Goal: Task Accomplishment & Management: Use online tool/utility

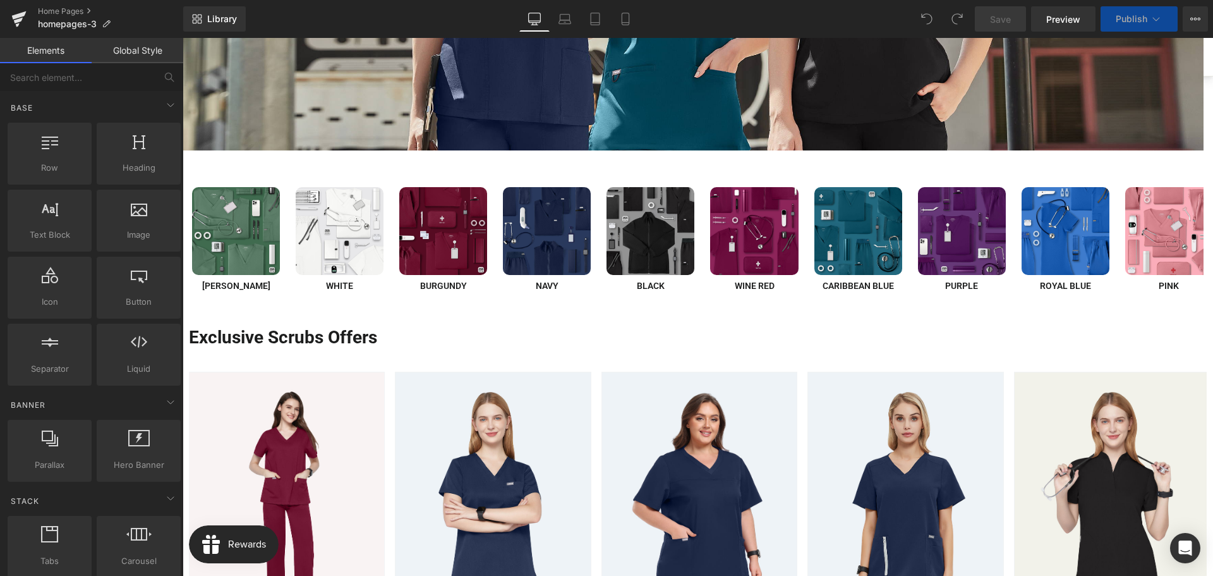
scroll to position [569, 0]
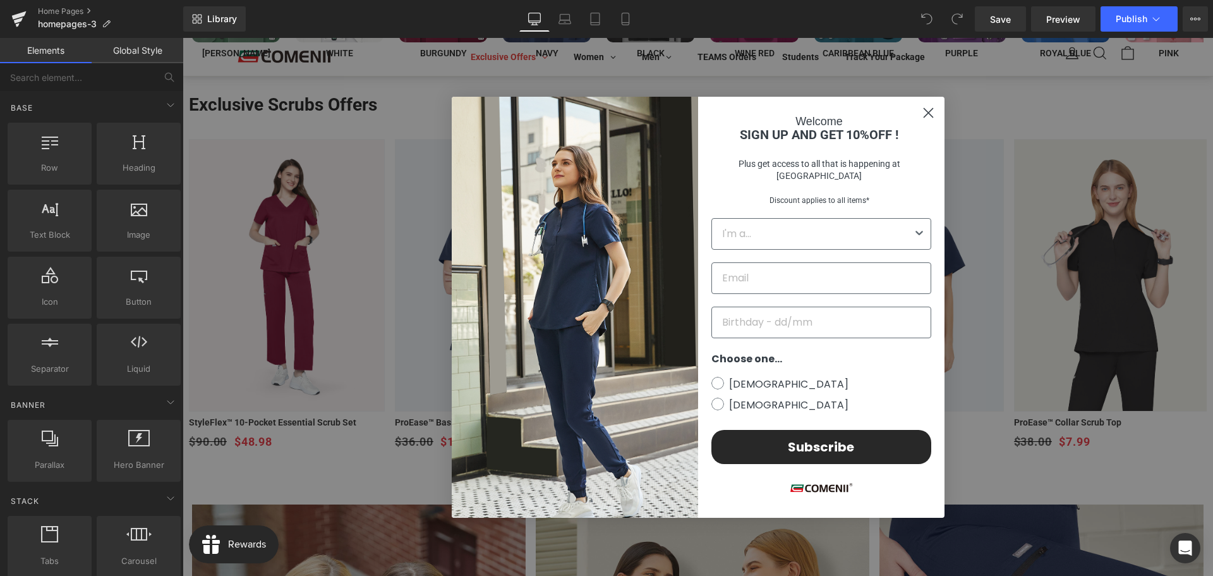
click at [920, 121] on circle "Close dialog" at bounding box center [928, 112] width 21 height 21
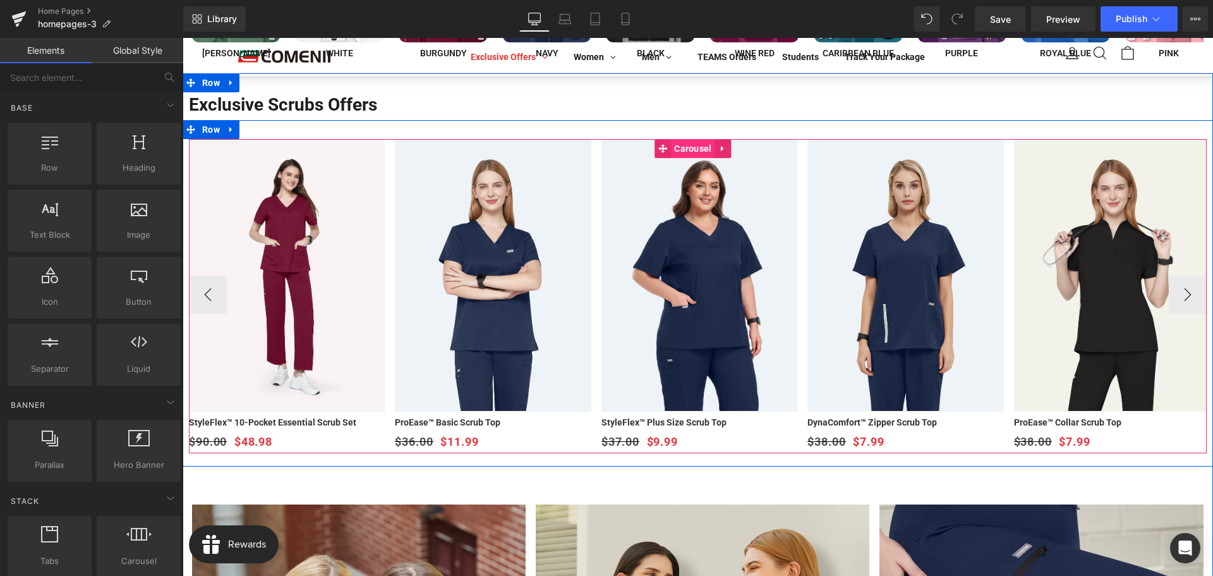
click at [710, 147] on span "Carousel" at bounding box center [693, 148] width 44 height 19
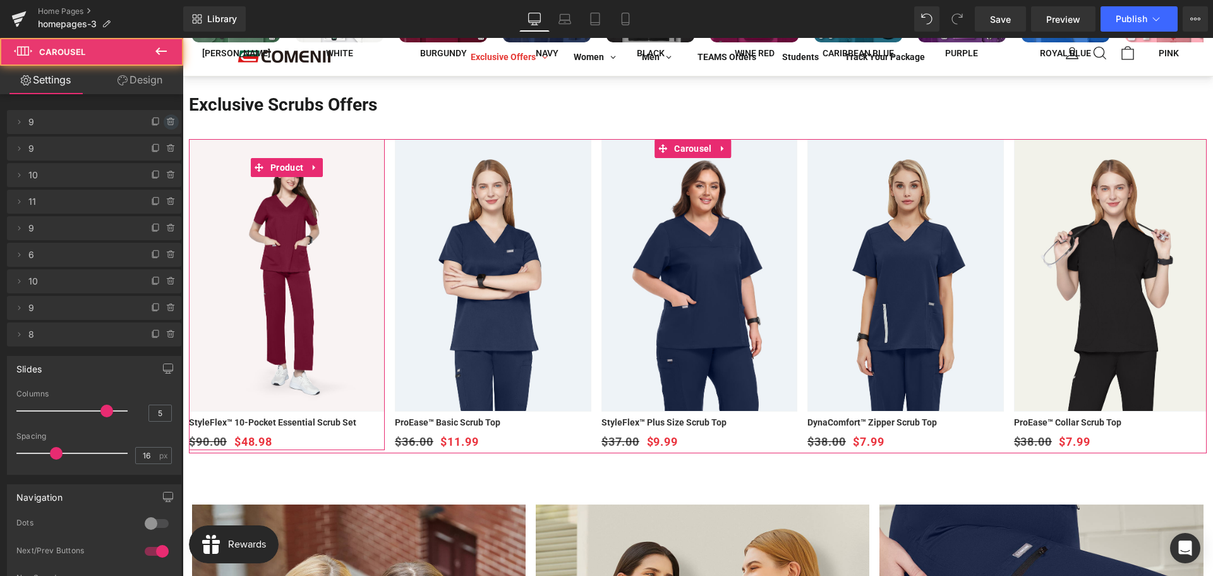
click at [167, 123] on icon at bounding box center [171, 122] width 10 height 10
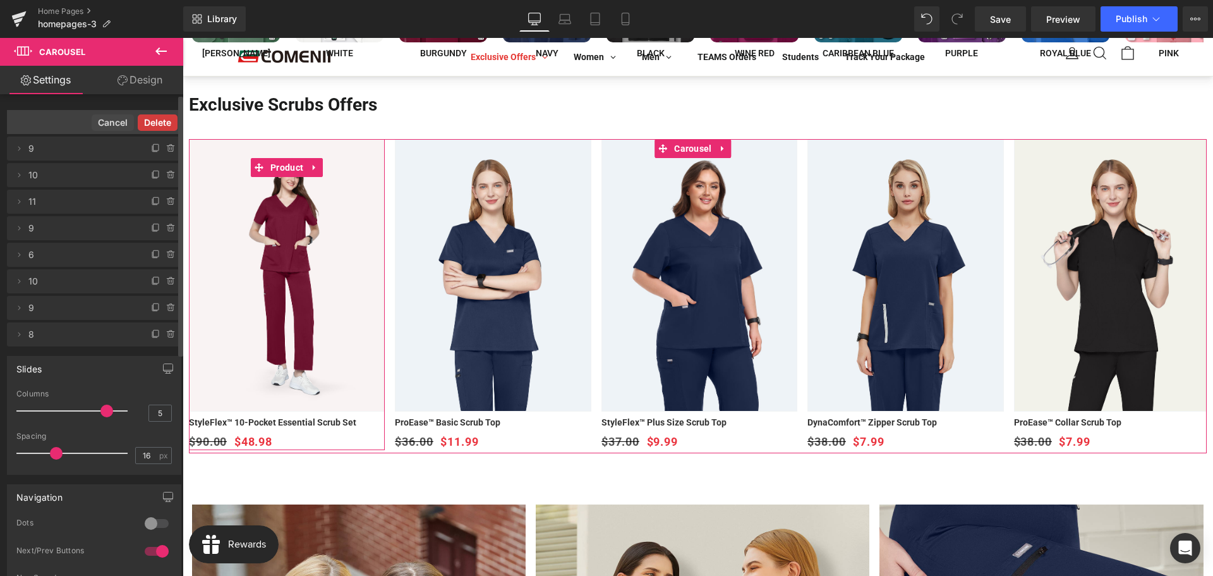
click at [160, 125] on button "Delete" at bounding box center [158, 122] width 40 height 16
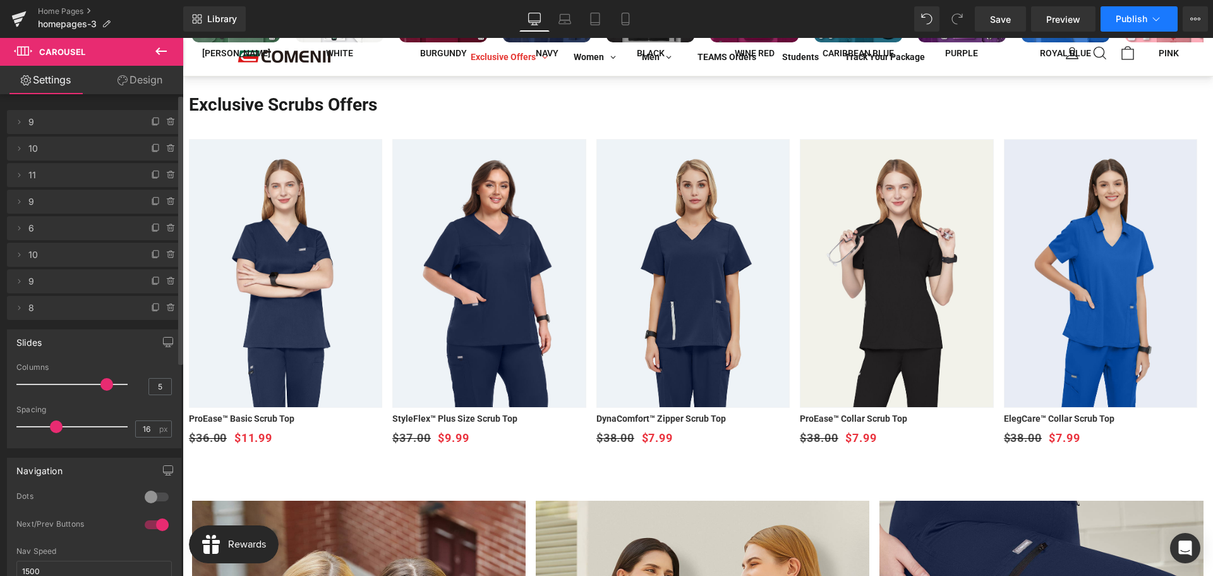
click at [1128, 16] on span "Publish" at bounding box center [1132, 19] width 32 height 10
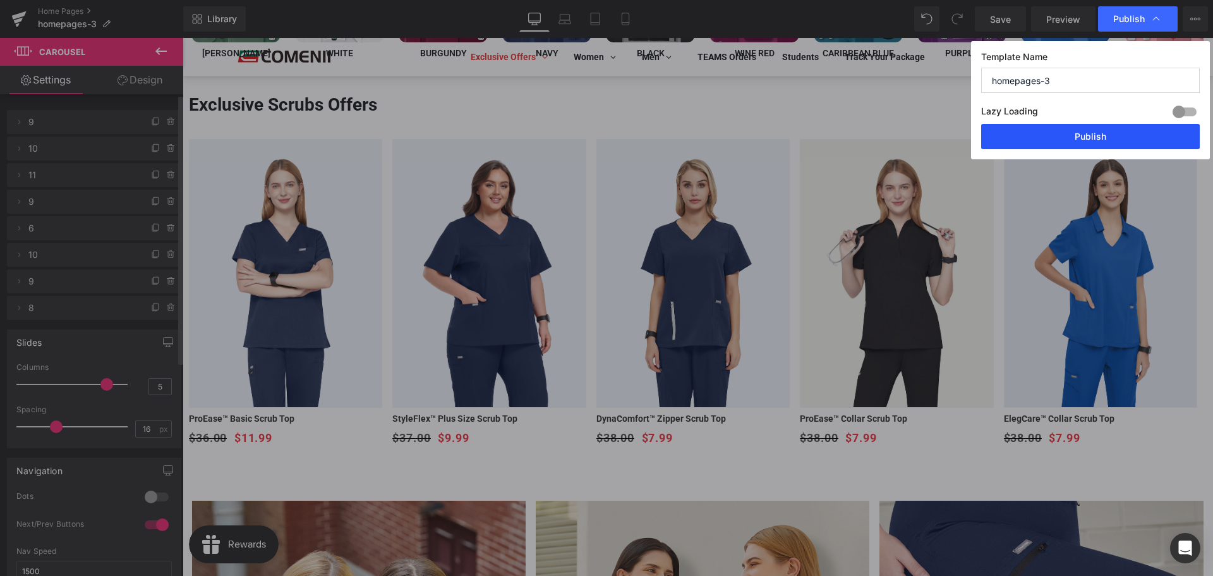
click at [1057, 133] on button "Publish" at bounding box center [1090, 136] width 219 height 25
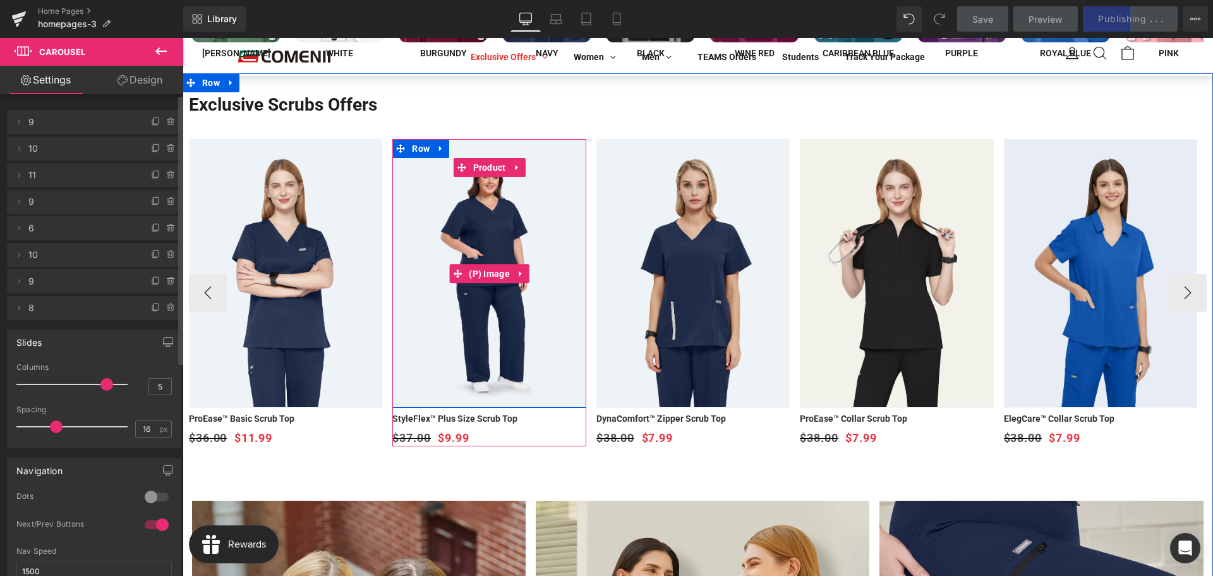
scroll to position [316, 0]
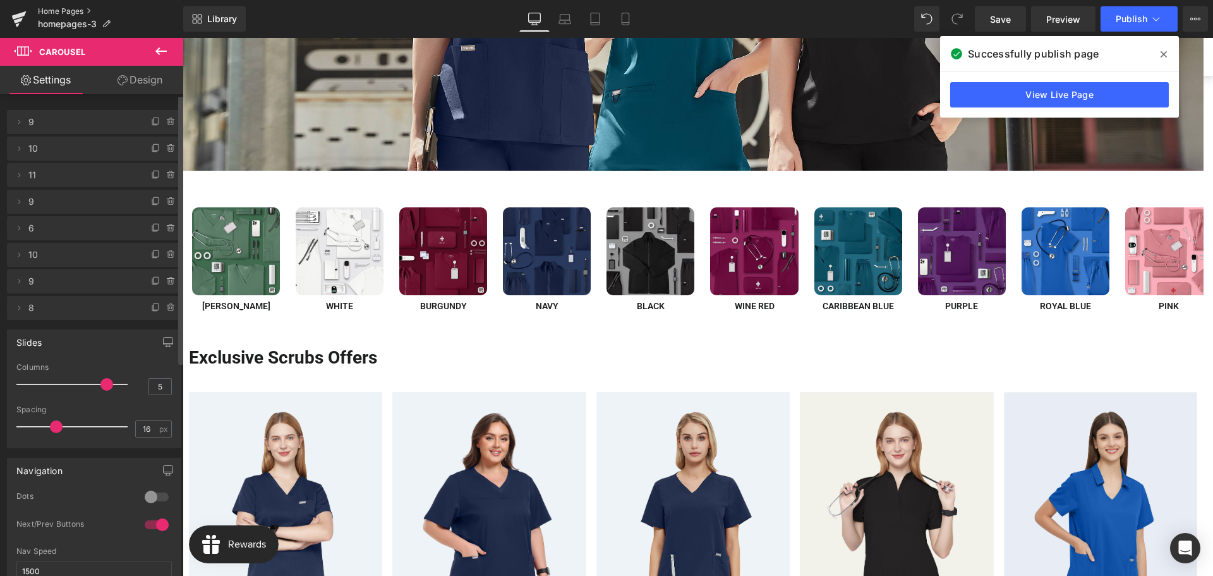
drag, startPoint x: 61, startPoint y: 9, endPoint x: 71, endPoint y: 9, distance: 9.5
click at [61, 9] on link "Home Pages" at bounding box center [110, 11] width 145 height 10
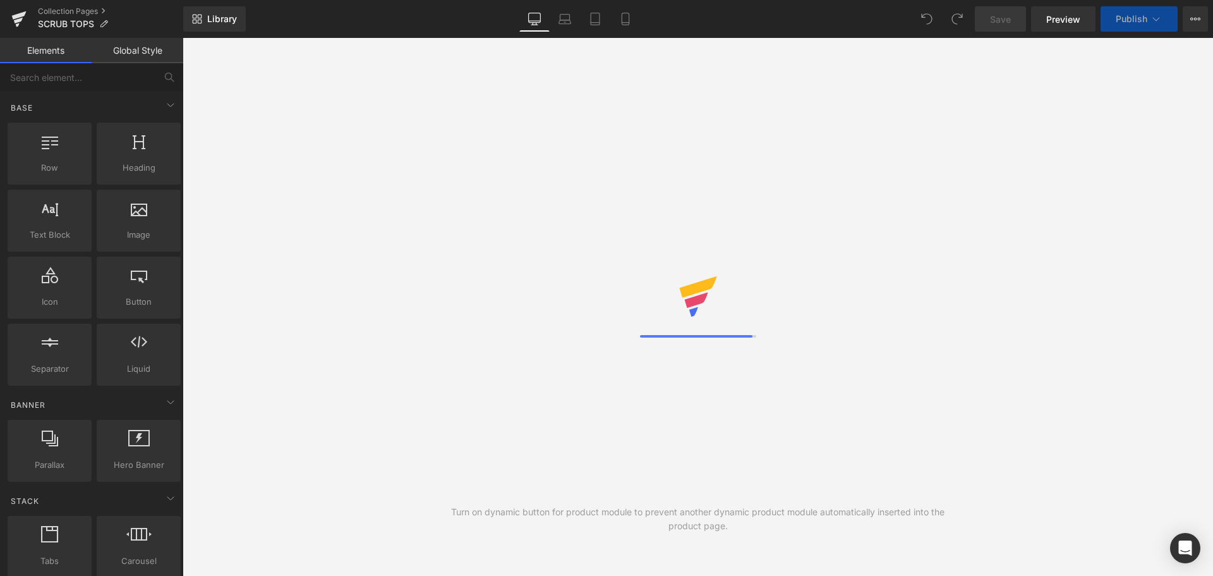
click at [465, 119] on div "Turn on dynamic button for product module to prevent another dynamic product mo…" at bounding box center [698, 307] width 1031 height 538
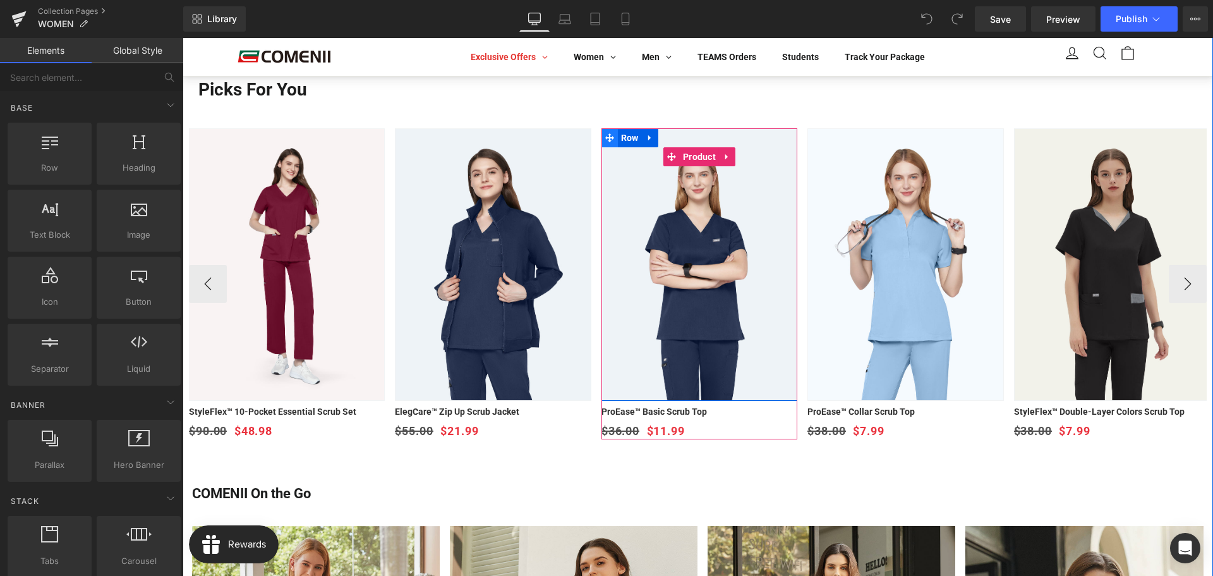
scroll to position [2528, 0]
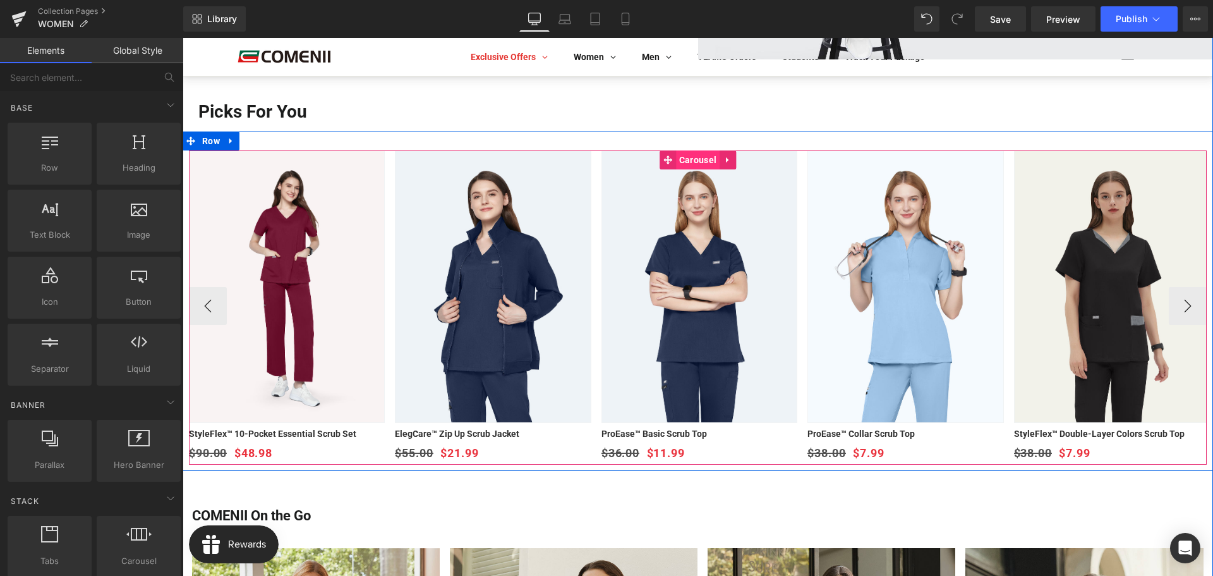
click at [691, 159] on span "Carousel" at bounding box center [698, 159] width 44 height 19
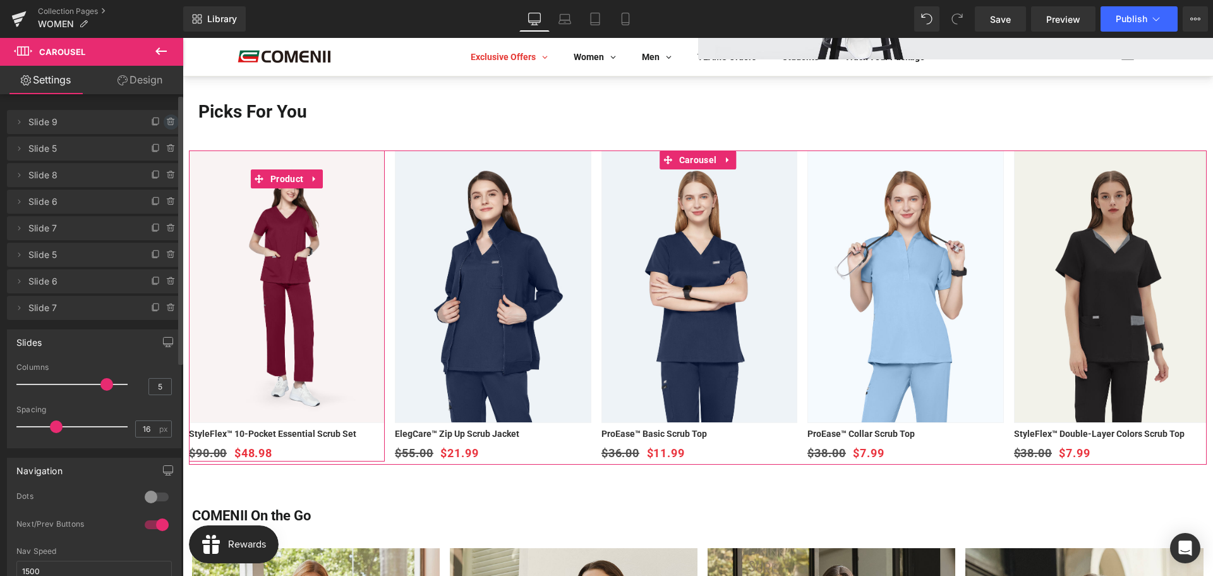
click at [166, 121] on icon at bounding box center [171, 122] width 10 height 10
click at [149, 124] on button "Delete" at bounding box center [158, 122] width 40 height 16
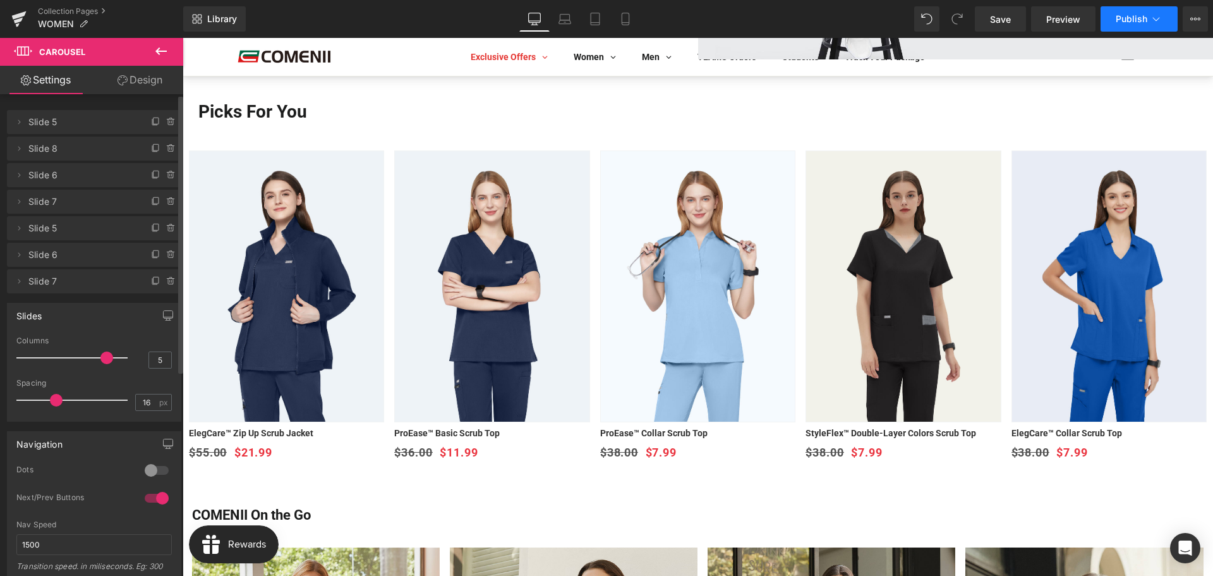
click at [1126, 19] on span "Publish" at bounding box center [1132, 19] width 32 height 10
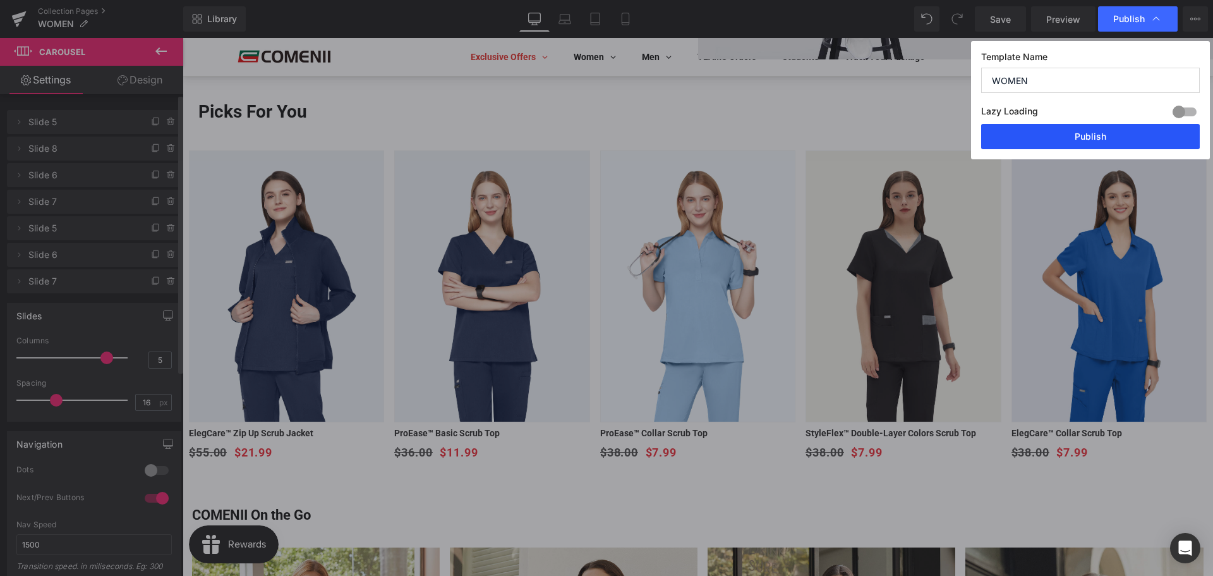
click at [1084, 136] on button "Publish" at bounding box center [1090, 136] width 219 height 25
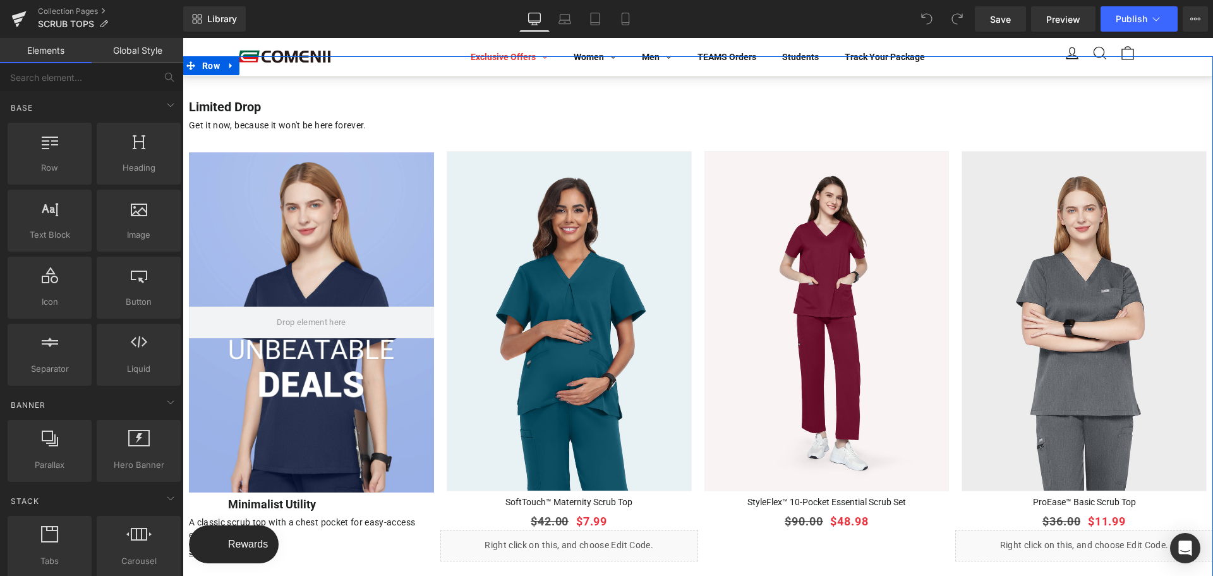
scroll to position [948, 0]
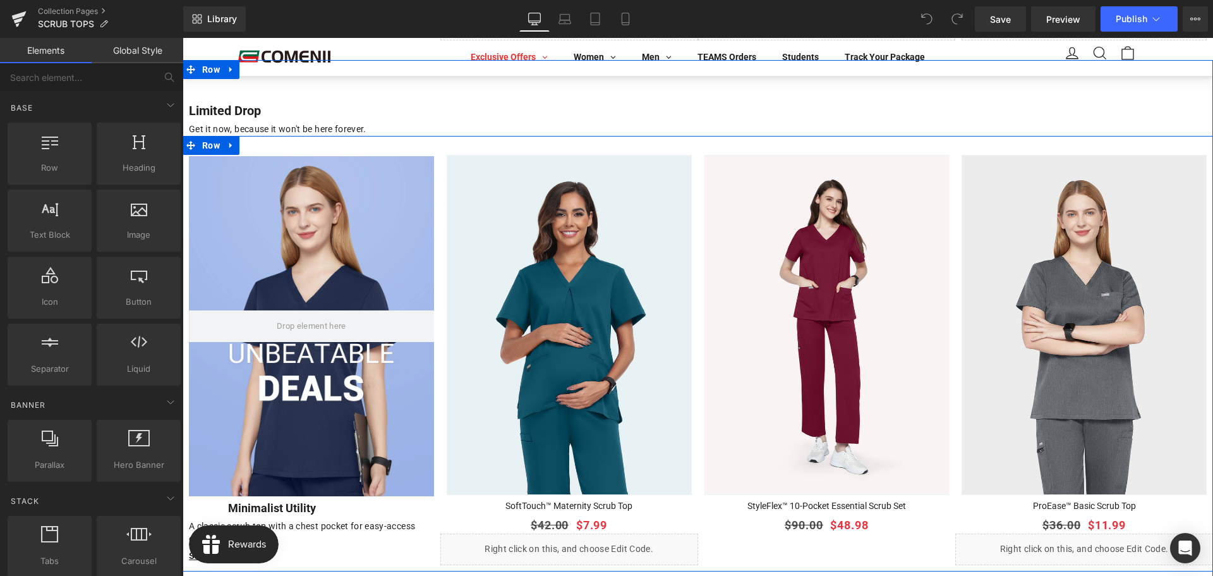
click at [808, 143] on div "Hero Banner Row Minimalist Utility Heading A classic scrub top with a chest poc…" at bounding box center [698, 353] width 1031 height 435
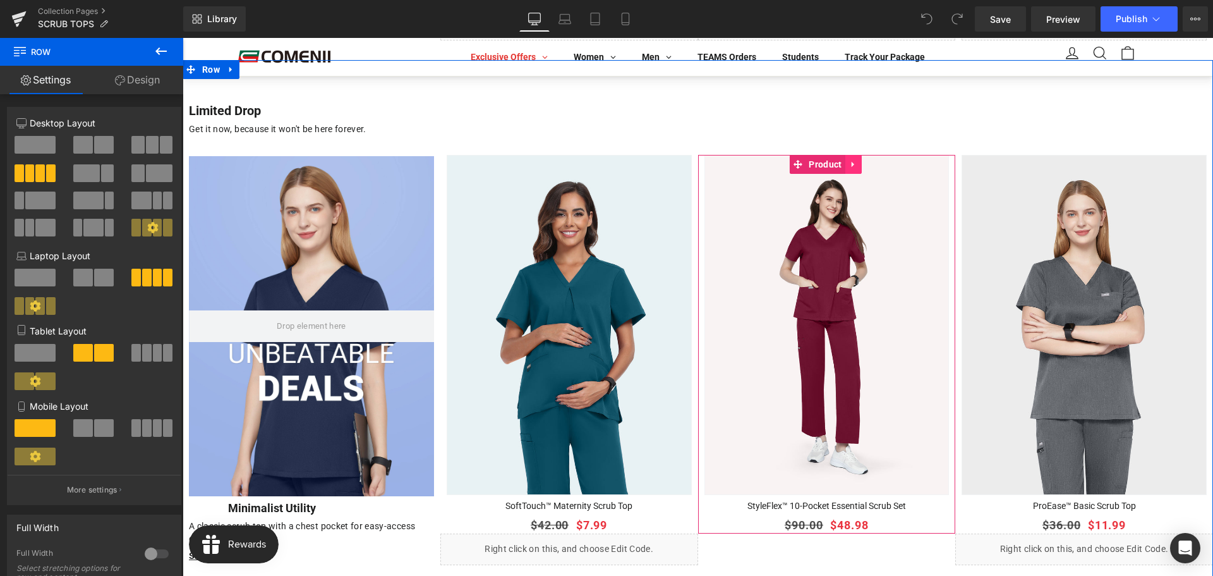
click at [851, 161] on icon at bounding box center [852, 164] width 3 height 6
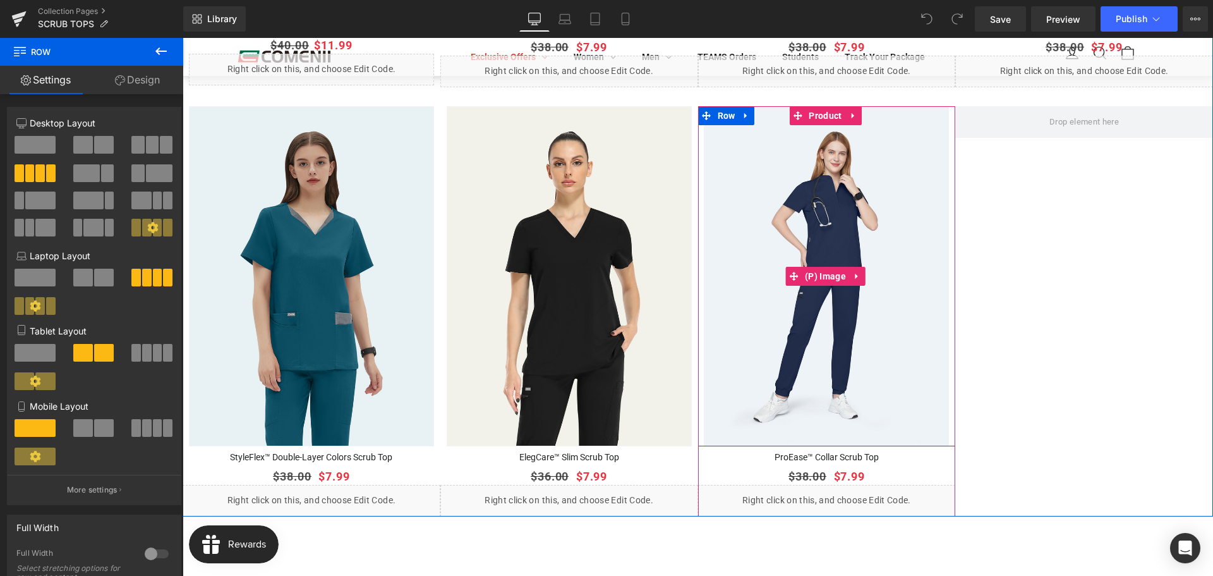
scroll to position [1833, 0]
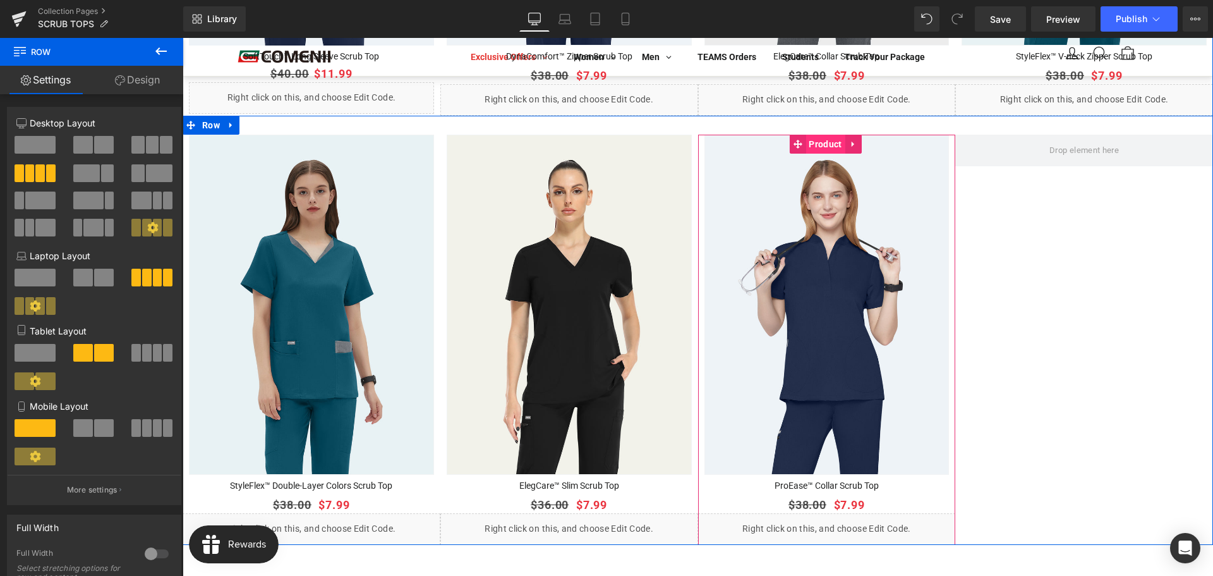
click at [815, 136] on span "Product" at bounding box center [825, 144] width 39 height 19
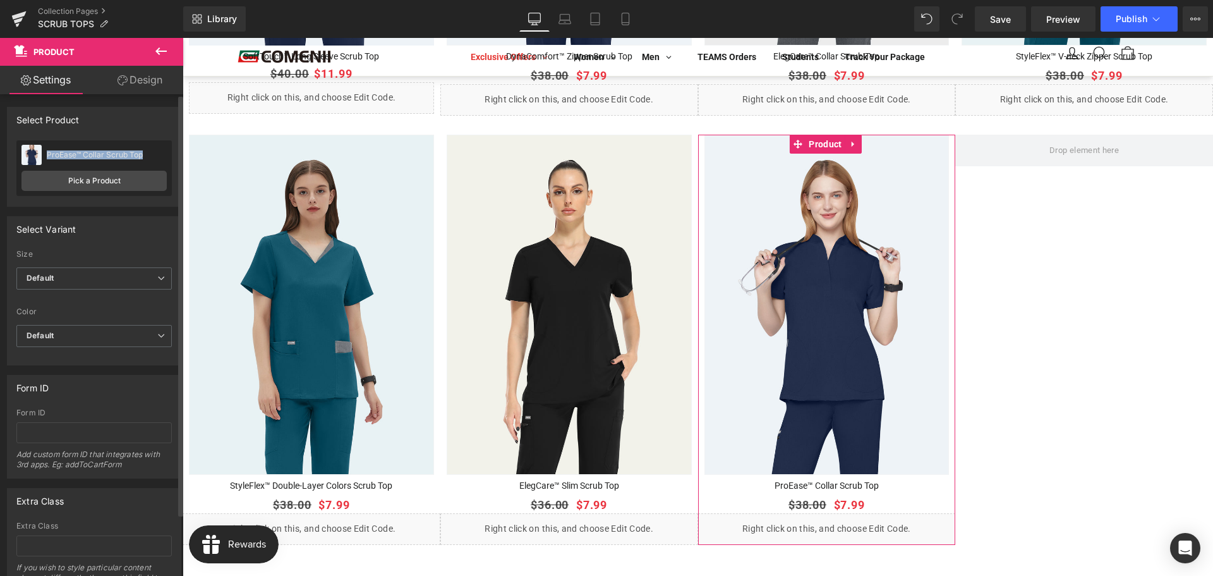
drag, startPoint x: 46, startPoint y: 155, endPoint x: 143, endPoint y: 155, distance: 97.3
click at [143, 155] on div "ProEase™ Collar Scrub Top ProEase™ Collar Scrub Top" at bounding box center [93, 154] width 145 height 19
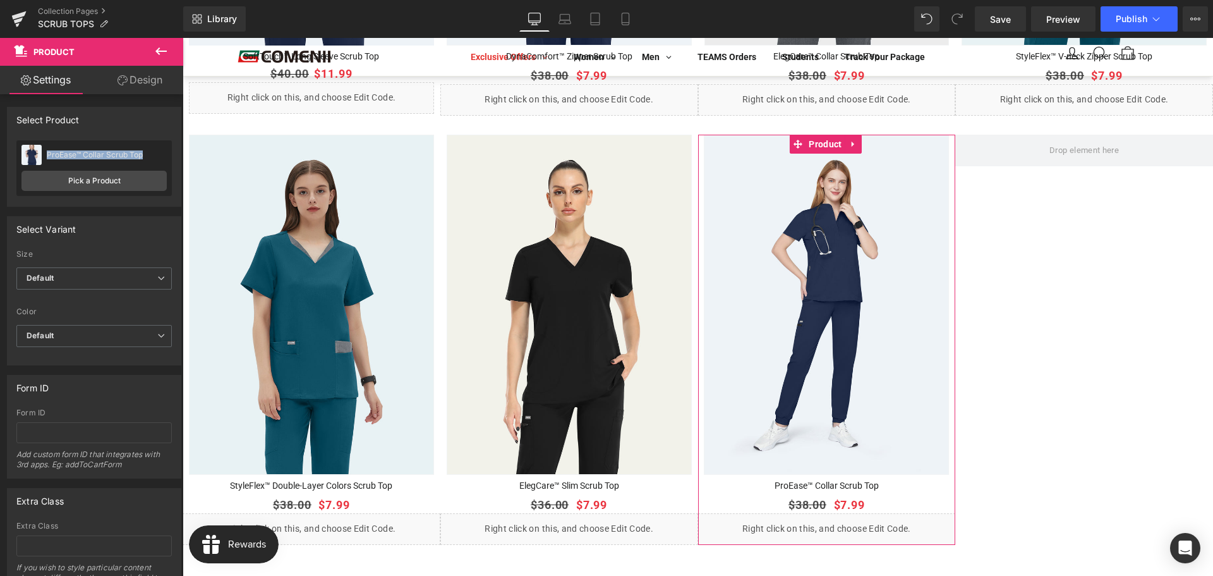
copy div "ProEase™ Collar Scrub Top"
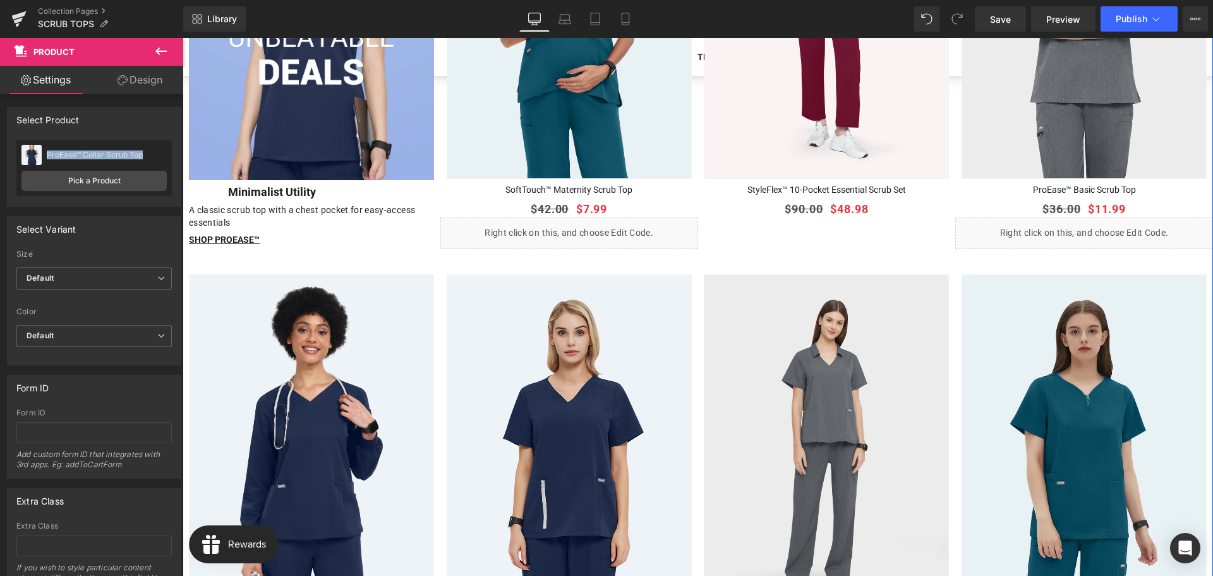
scroll to position [1011, 0]
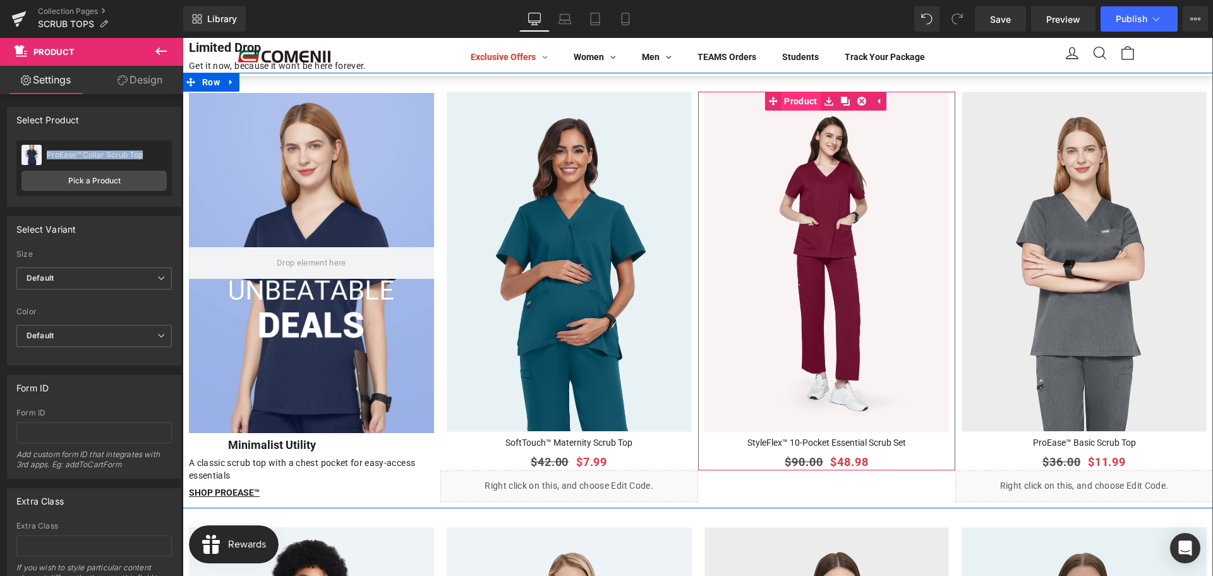
click at [798, 98] on link "Product" at bounding box center [793, 101] width 56 height 19
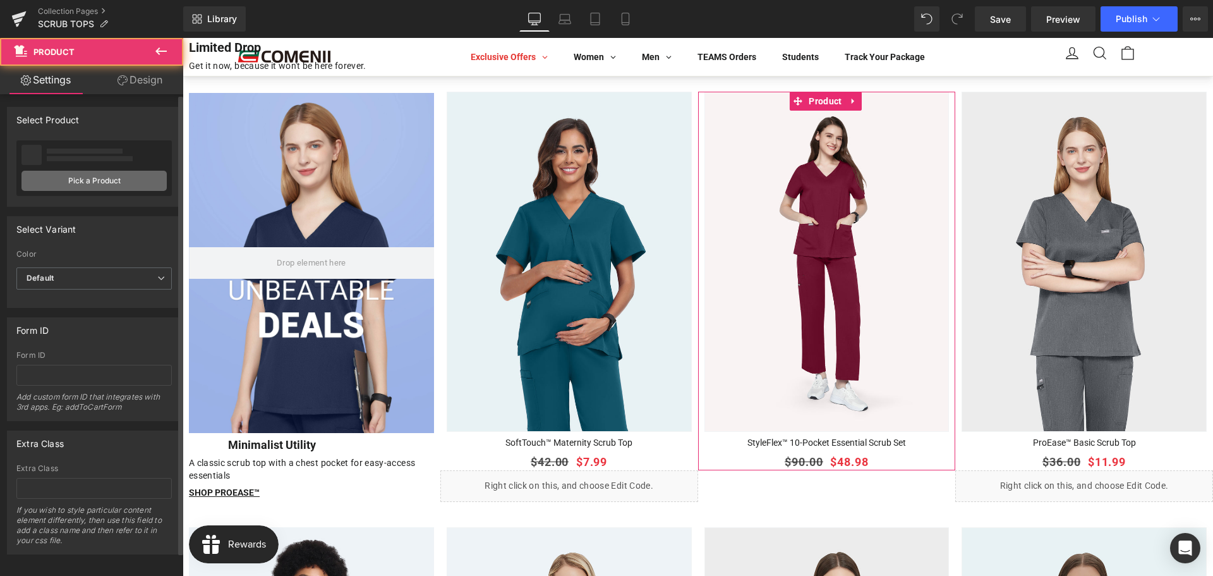
click at [112, 174] on link "Pick a Product" at bounding box center [93, 181] width 145 height 20
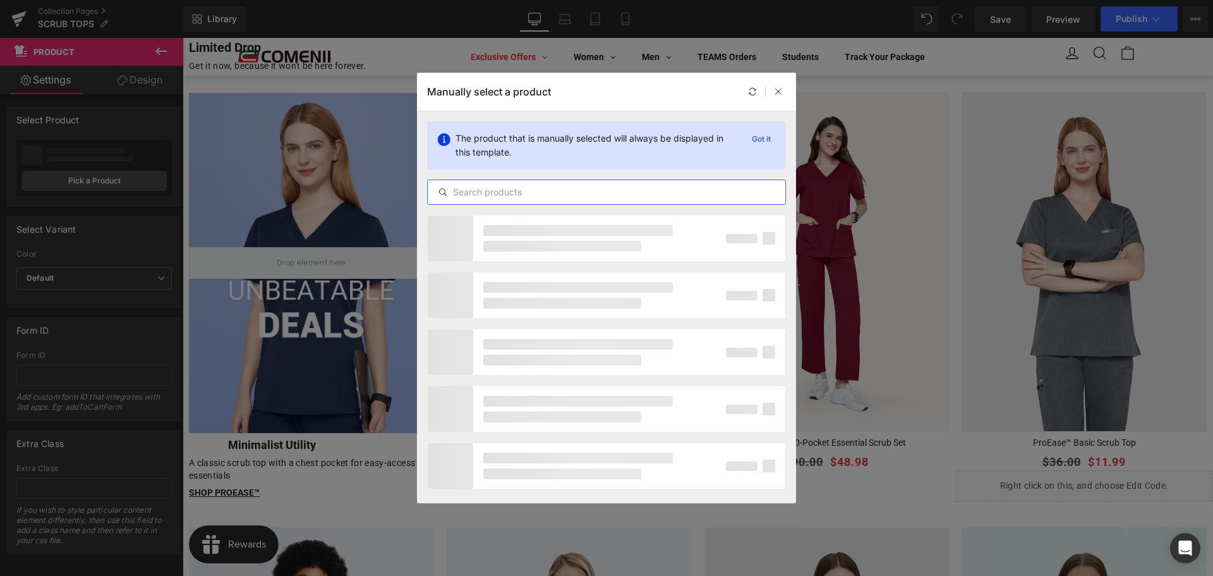
click at [514, 193] on input "text" at bounding box center [607, 192] width 358 height 15
paste input "ProEase™ Collar Scrub Top"
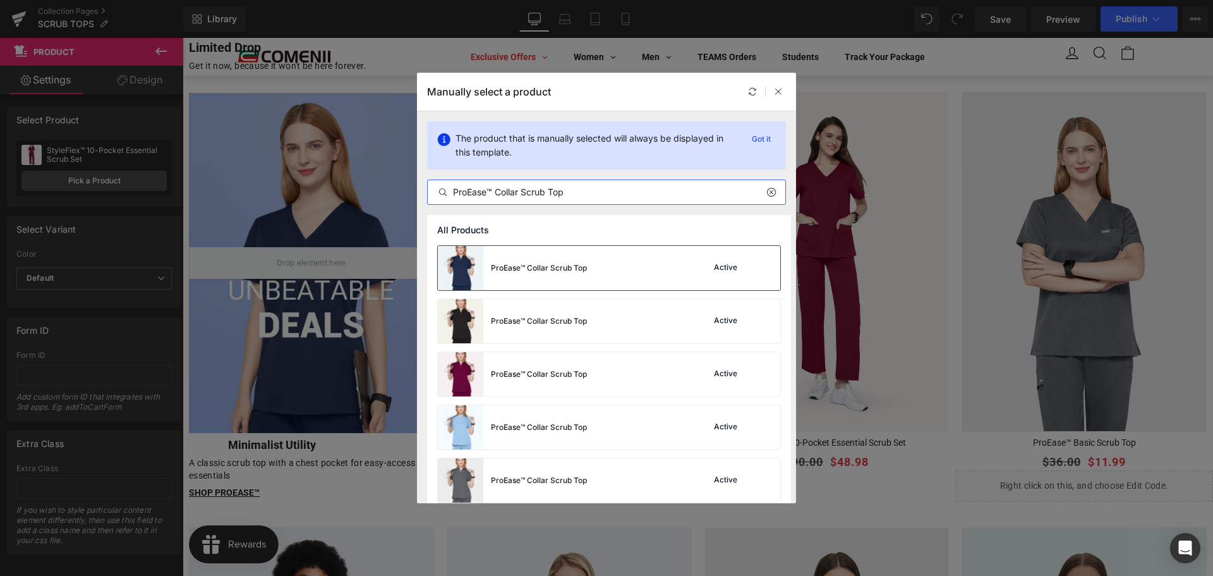
type input "ProEase™ Collar Scrub Top"
drag, startPoint x: 449, startPoint y: 279, endPoint x: 605, endPoint y: 273, distance: 156.2
click at [605, 273] on div "ProEase™ Collar Scrub Top Active" at bounding box center [609, 268] width 343 height 44
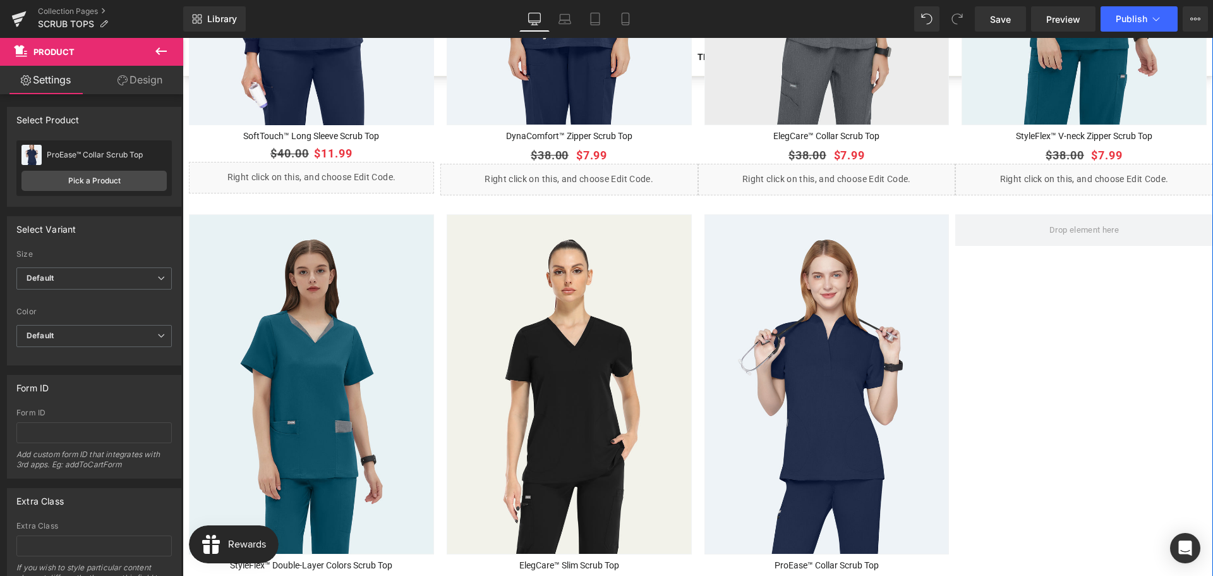
scroll to position [1833, 0]
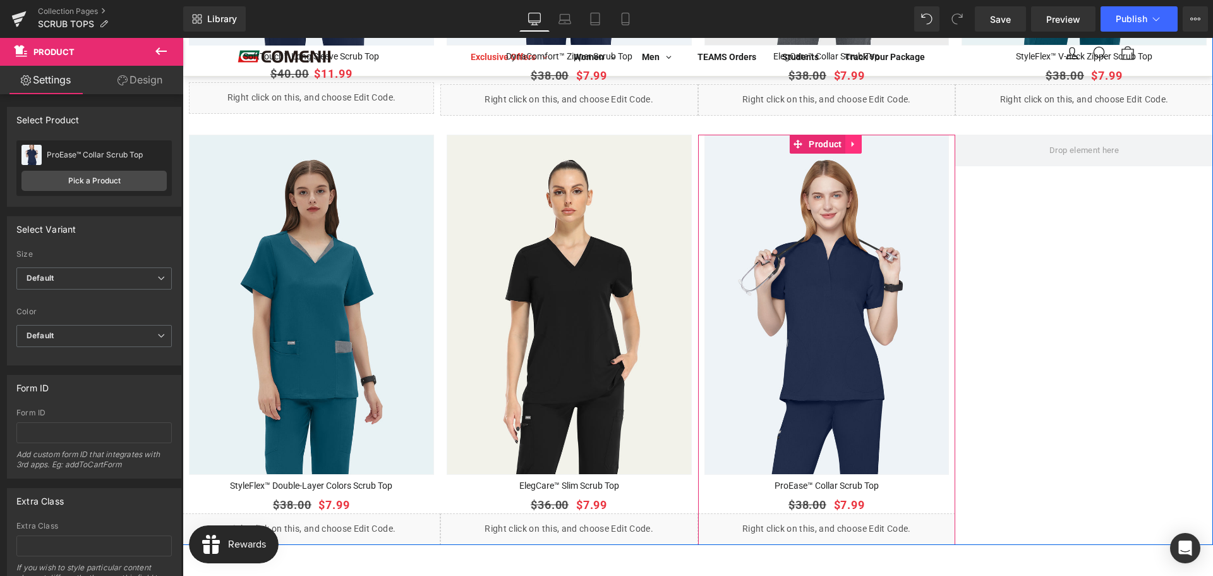
click at [851, 141] on icon at bounding box center [852, 144] width 3 height 6
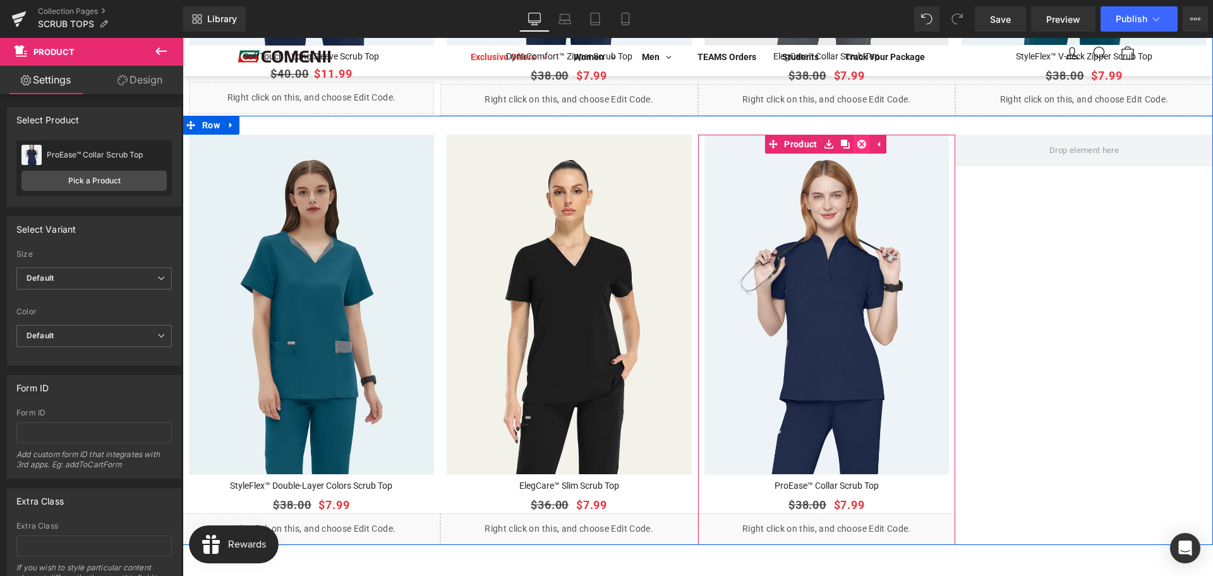
click at [858, 140] on icon at bounding box center [862, 144] width 9 height 9
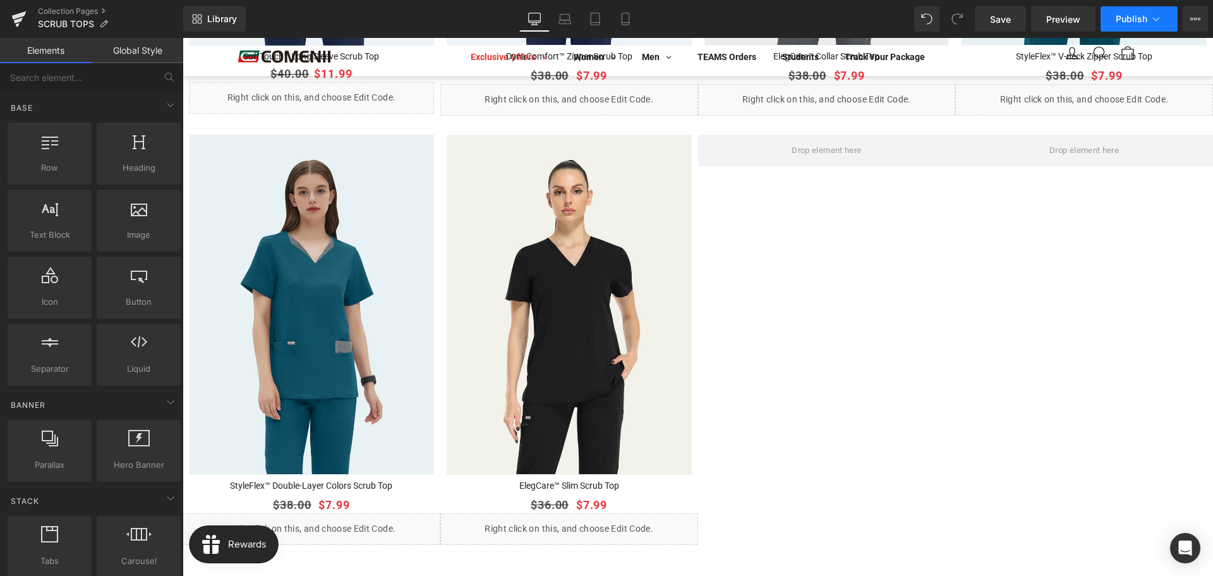
click at [1115, 20] on button "Publish" at bounding box center [1139, 18] width 77 height 25
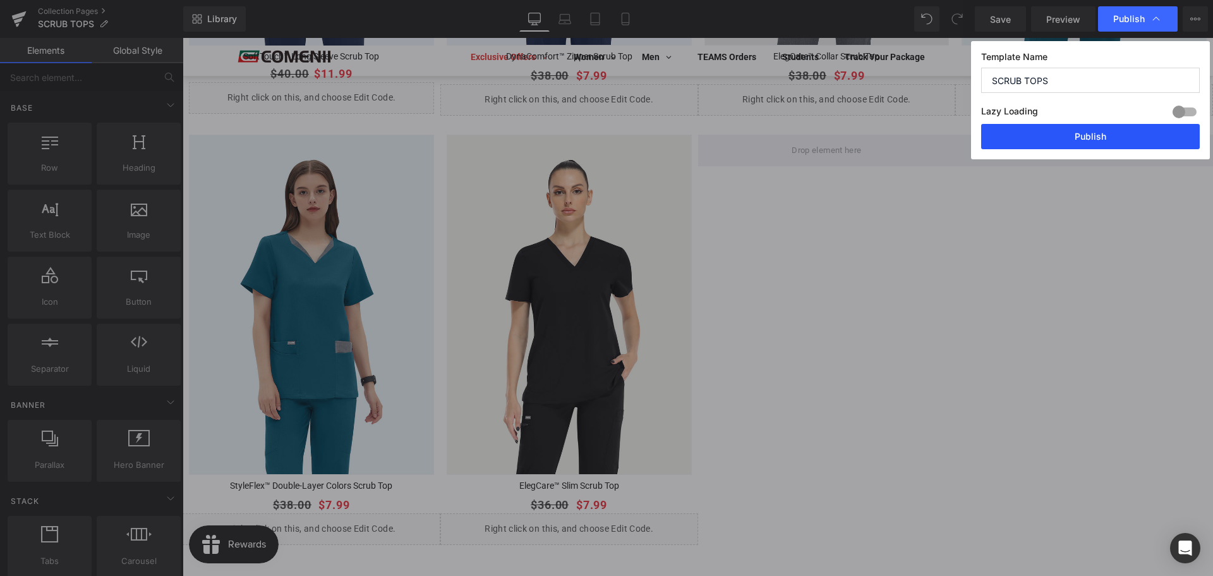
drag, startPoint x: 1070, startPoint y: 140, endPoint x: 887, endPoint y: 103, distance: 186.9
click at [1070, 140] on button "Publish" at bounding box center [1090, 136] width 219 height 25
